Goal: Obtain resource: Download file/media

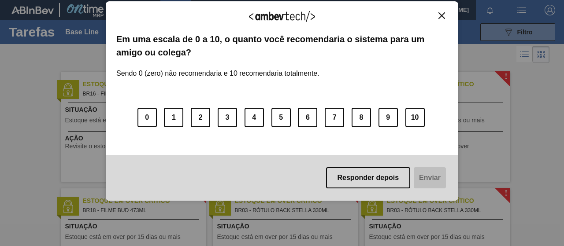
click at [355, 176] on button "Responder depois" at bounding box center [368, 178] width 85 height 21
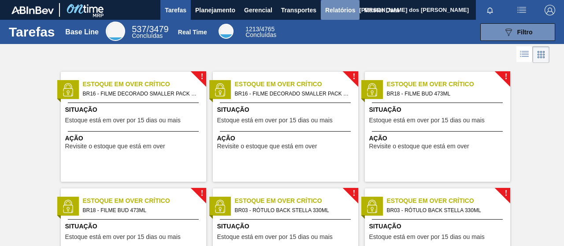
click at [325, 10] on span "Relatórios" at bounding box center [340, 10] width 30 height 11
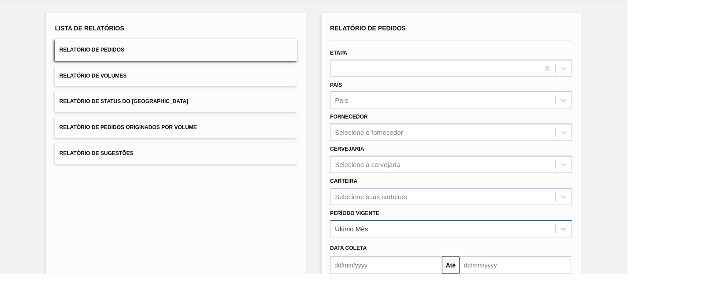
scroll to position [44, 0]
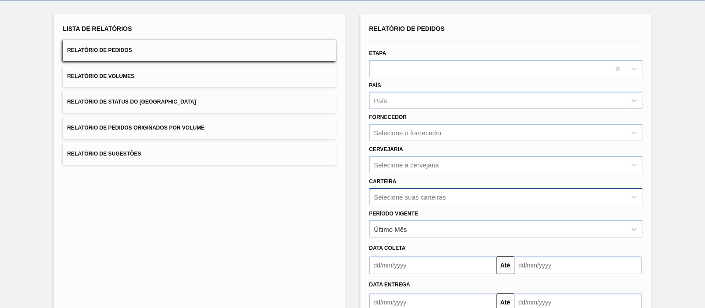
click at [408, 198] on div "Selecione suas carteiras" at bounding box center [505, 196] width 273 height 17
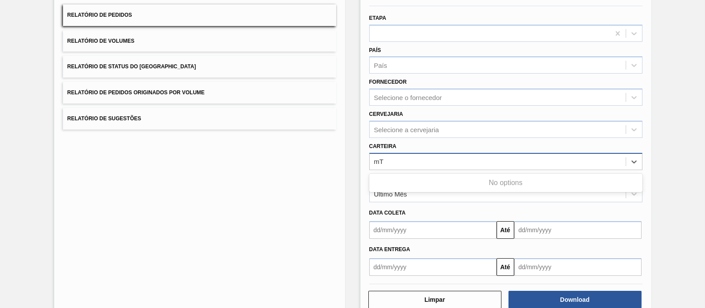
type input "m"
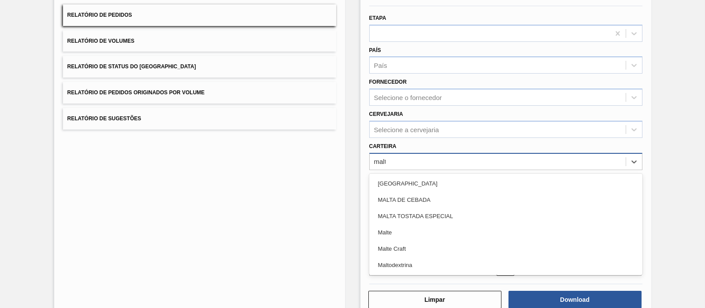
type input "malte"
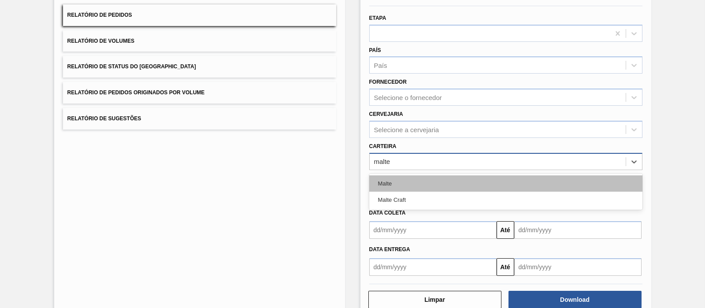
click at [399, 185] on div "Malte" at bounding box center [505, 183] width 273 height 16
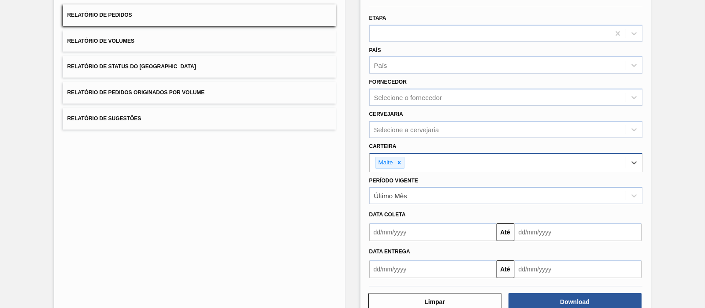
scroll to position [101, 0]
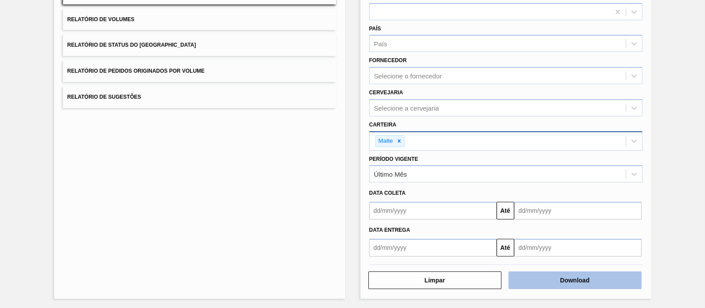
click at [540, 246] on button "Download" at bounding box center [575, 281] width 133 height 18
